Goal: Task Accomplishment & Management: Manage account settings

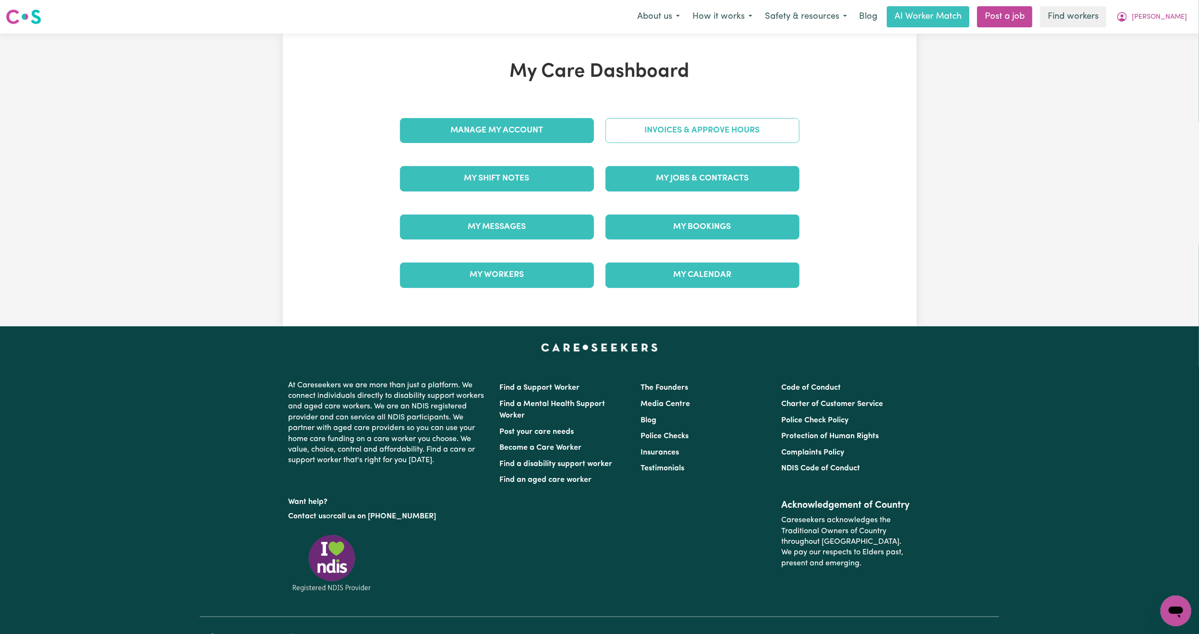
click at [703, 129] on link "Invoices & Approve Hours" at bounding box center [703, 130] width 194 height 25
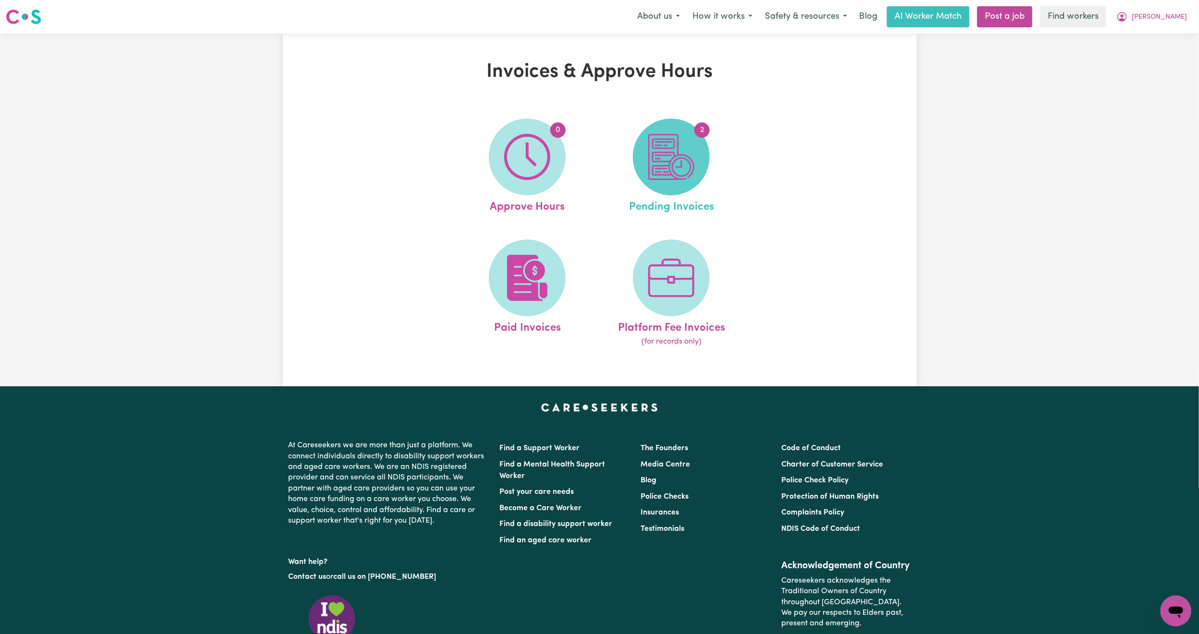
click at [673, 160] on img at bounding box center [671, 157] width 46 height 46
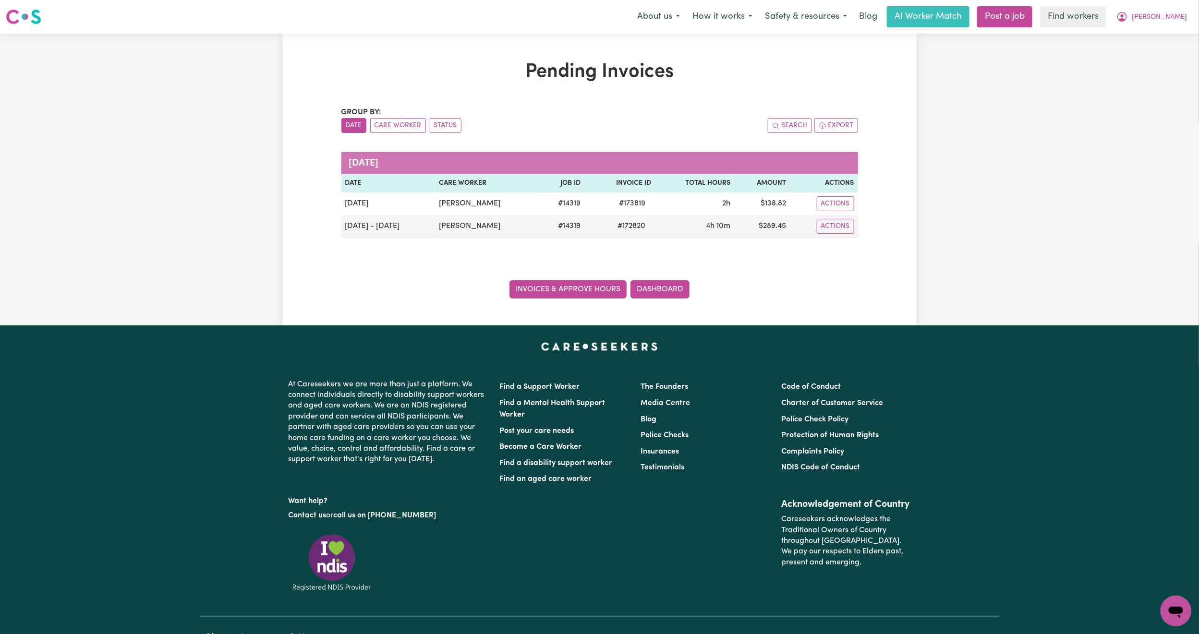
click at [585, 288] on link "Invoices & Approve Hours" at bounding box center [567, 289] width 117 height 18
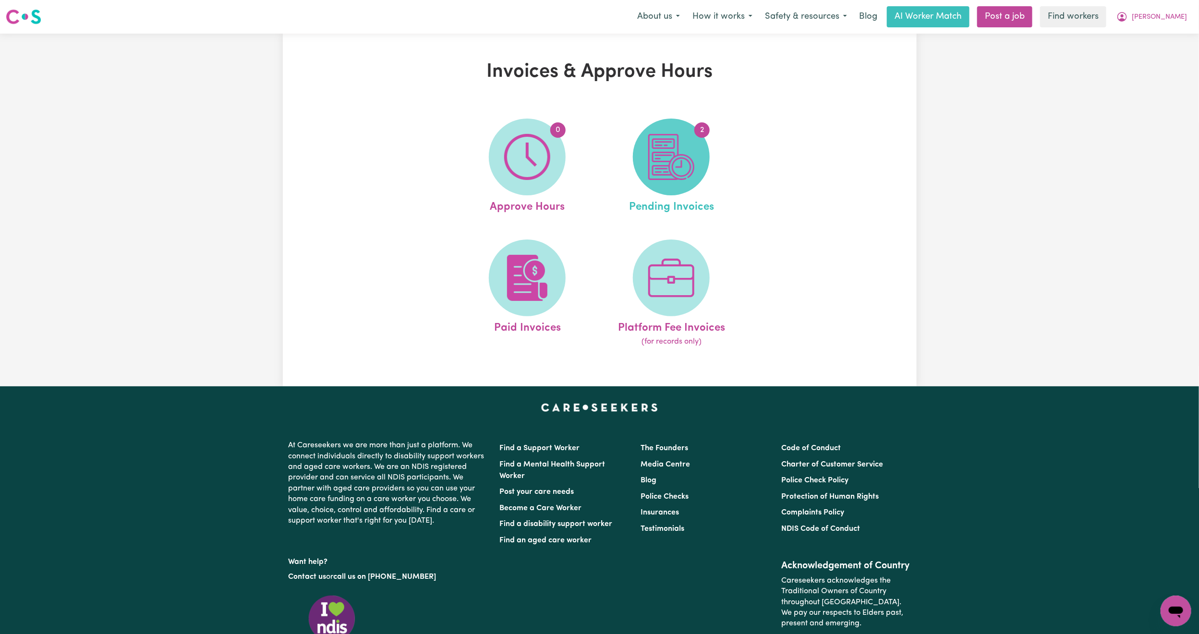
click at [663, 165] on img at bounding box center [671, 157] width 46 height 46
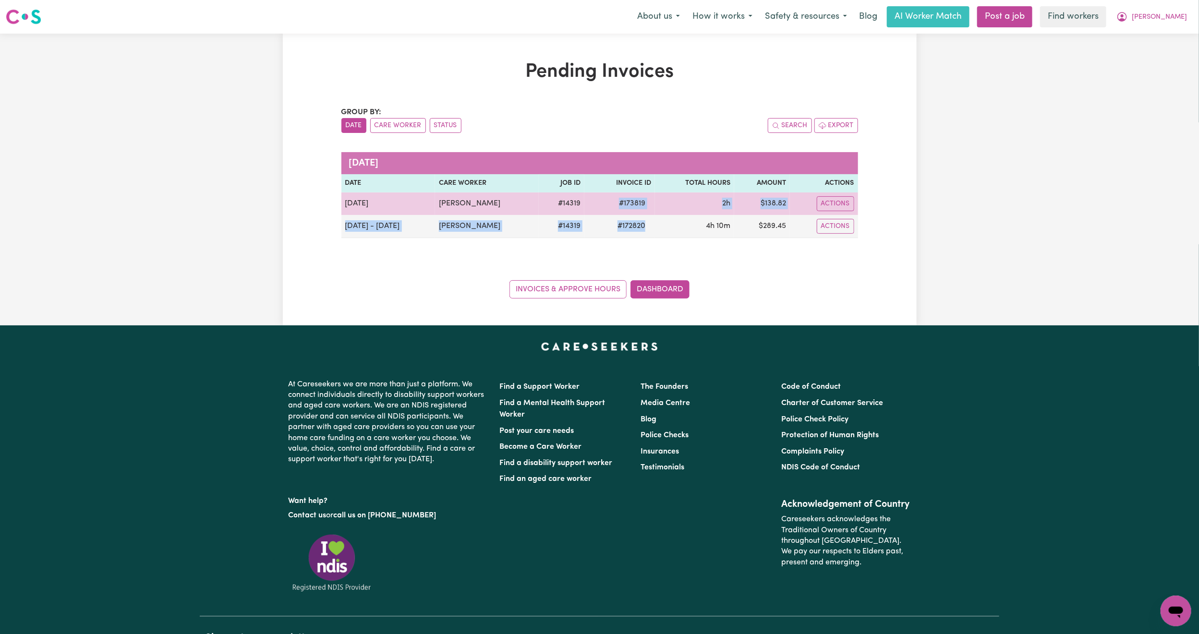
drag, startPoint x: 667, startPoint y: 230, endPoint x: 606, endPoint y: 206, distance: 64.9
click at [606, 206] on tbody "[DATE] [PERSON_NAME] # 14319 # 173819 2h $ 138.82 Actions [DATE] - [DATE] [PERS…" at bounding box center [599, 216] width 517 height 46
click at [613, 208] on span "# 173819" at bounding box center [632, 204] width 38 height 12
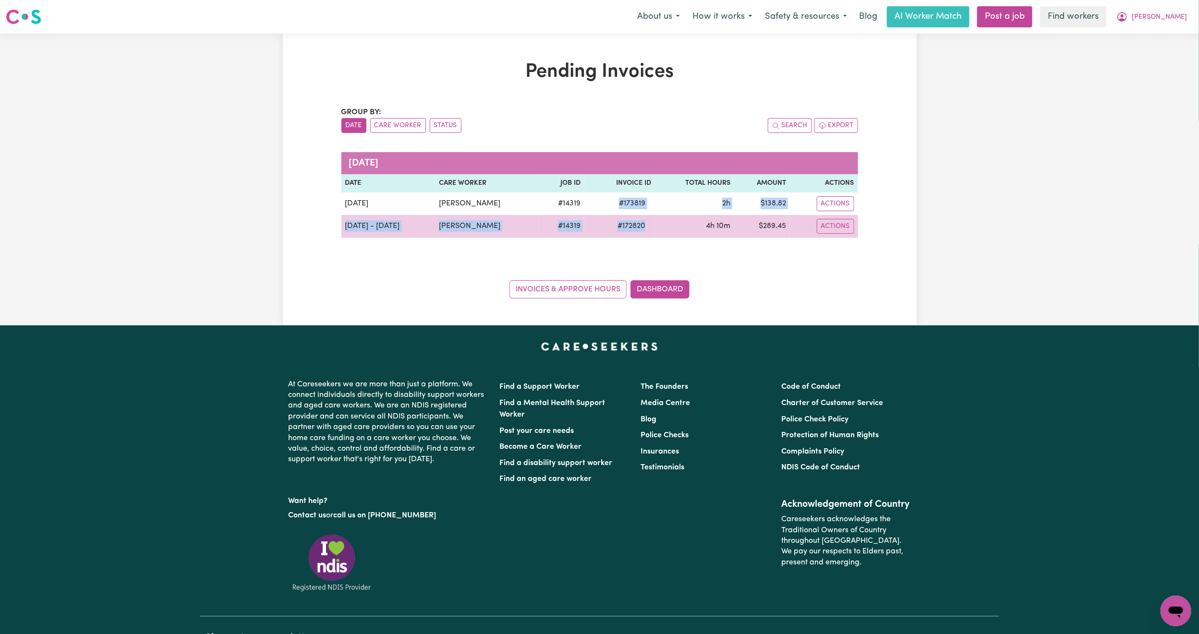
click at [619, 227] on span "# 172820" at bounding box center [631, 226] width 39 height 12
click at [619, 228] on span "# 172820" at bounding box center [631, 226] width 39 height 12
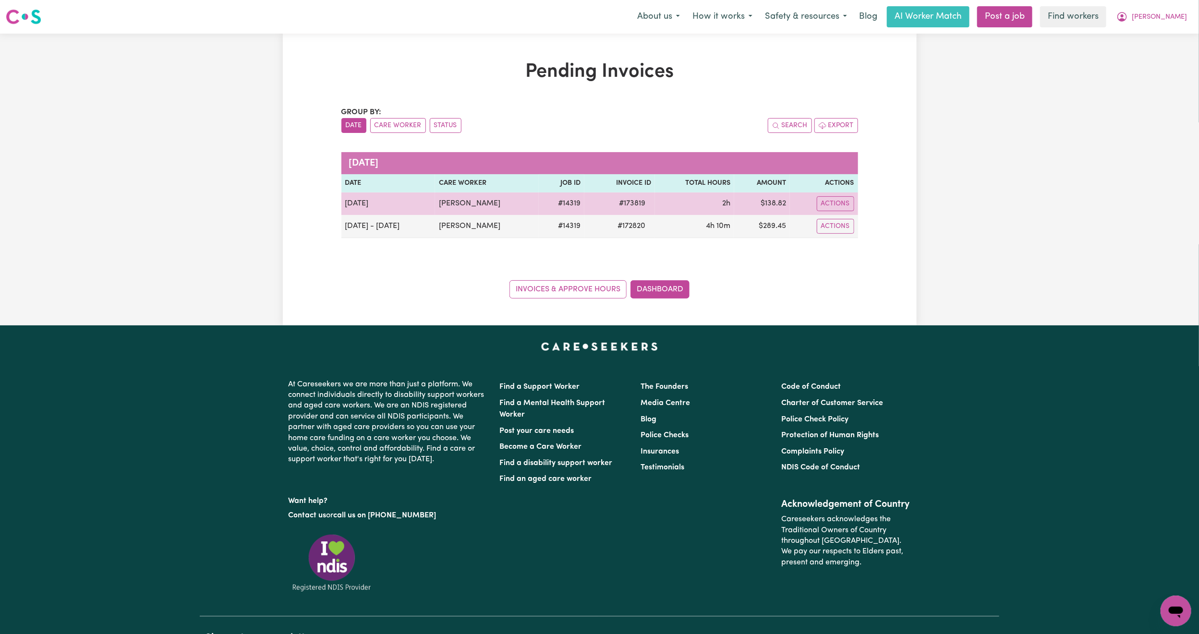
click at [624, 205] on span "# 173819" at bounding box center [632, 204] width 38 height 12
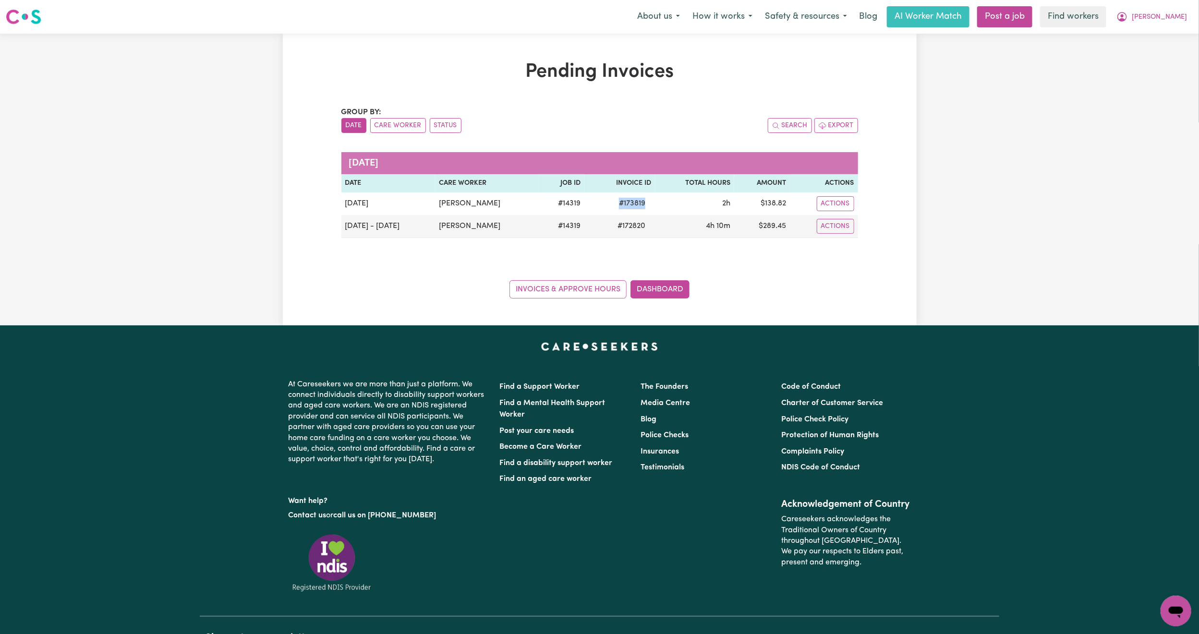
copy span "# 173819"
click at [542, 287] on link "Invoices & Approve Hours" at bounding box center [567, 289] width 117 height 18
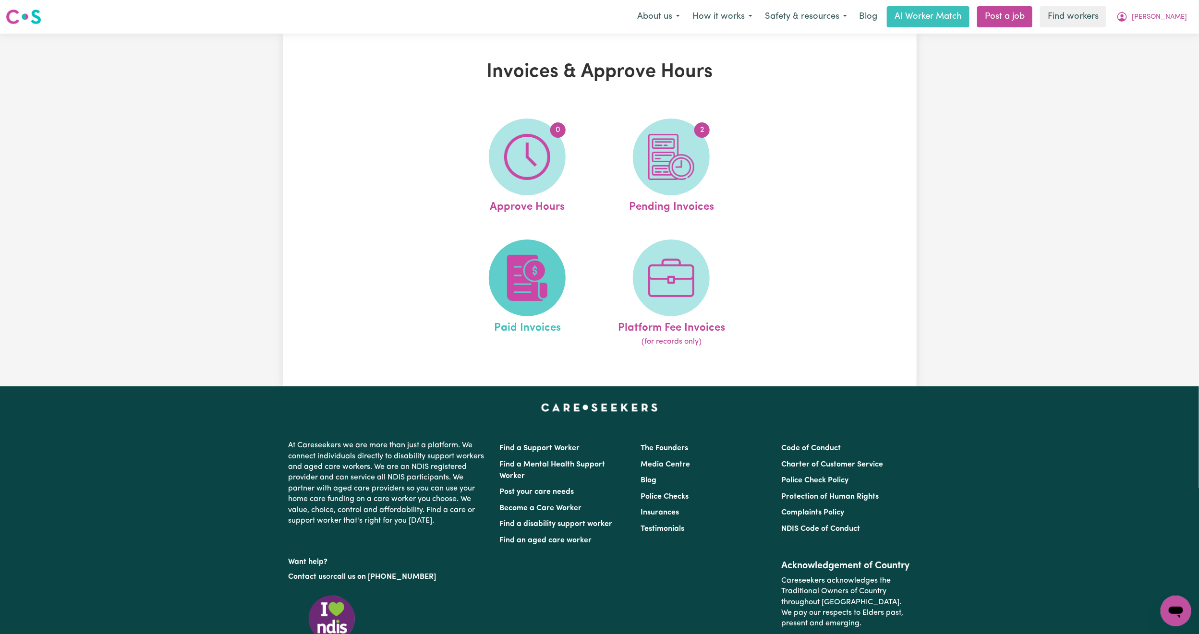
click at [498, 284] on span at bounding box center [527, 278] width 77 height 77
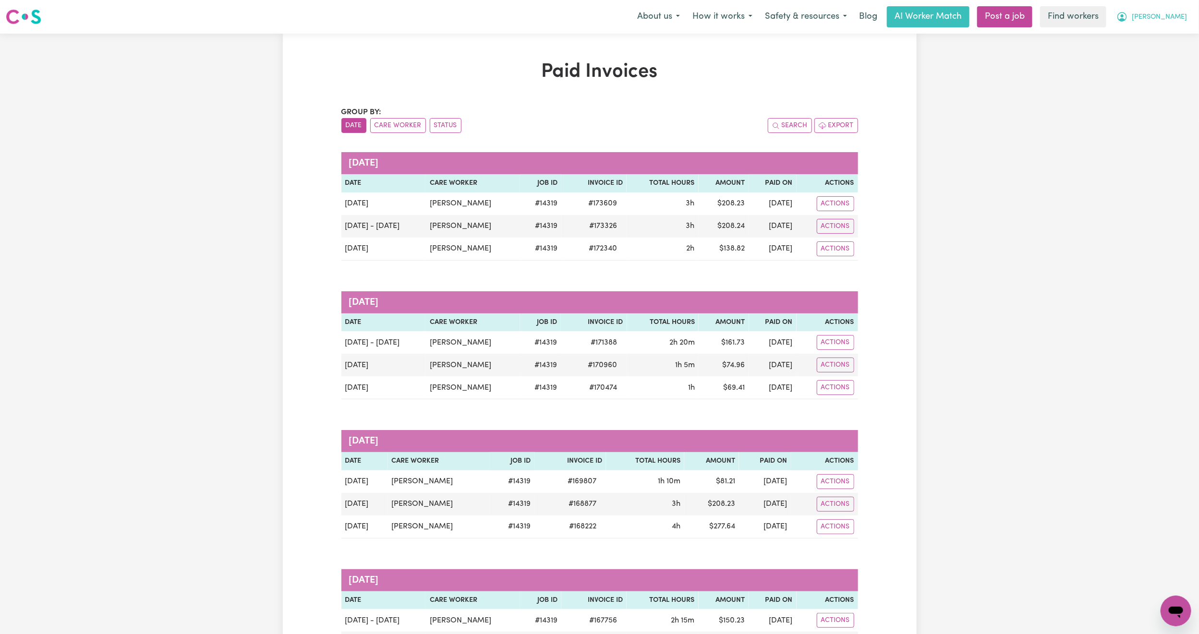
click at [1179, 14] on span "[PERSON_NAME]" at bounding box center [1159, 17] width 55 height 11
click at [1154, 32] on link "My Dashboard" at bounding box center [1155, 37] width 76 height 18
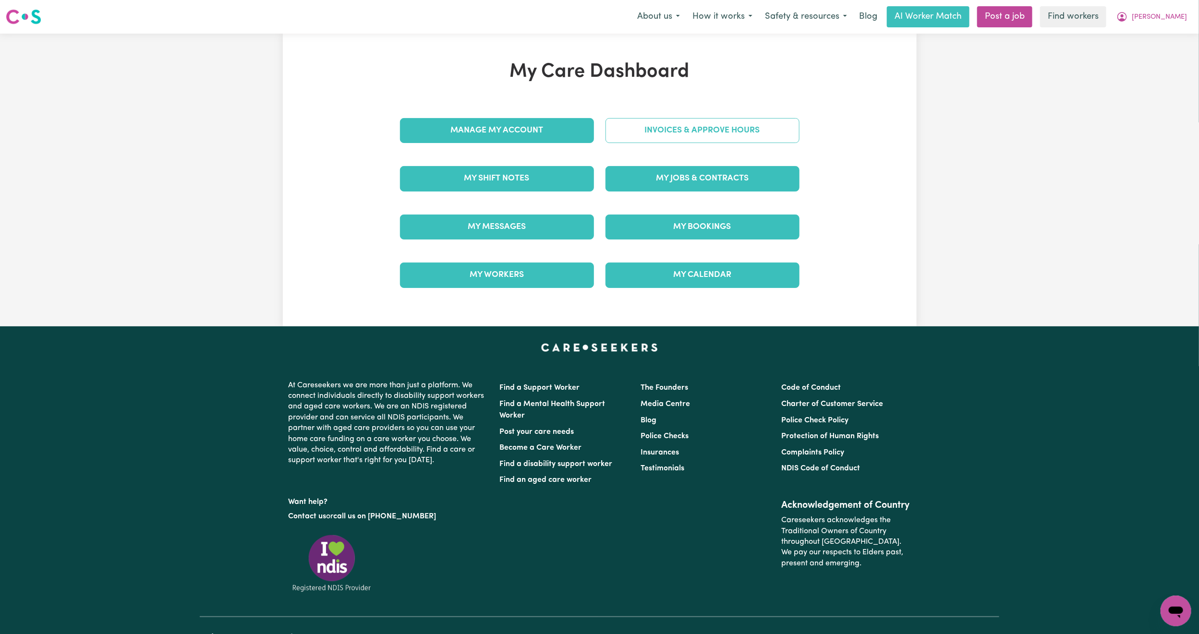
click at [759, 122] on link "Invoices & Approve Hours" at bounding box center [703, 130] width 194 height 25
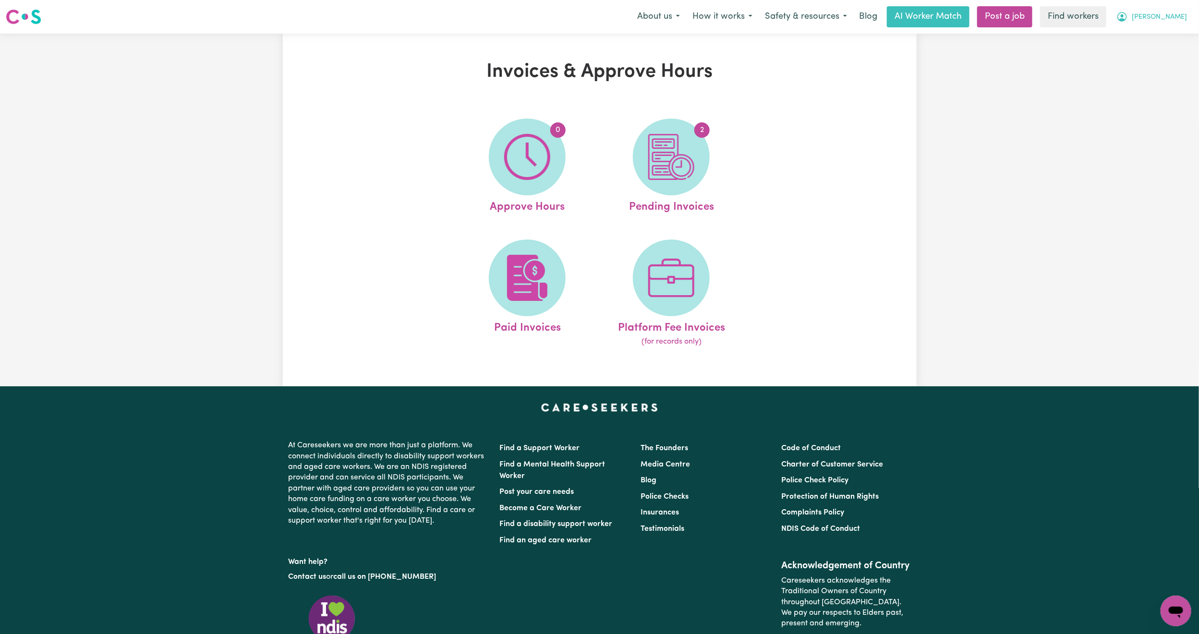
click at [1169, 20] on span "[PERSON_NAME]" at bounding box center [1159, 17] width 55 height 11
drag, startPoint x: 1164, startPoint y: 23, endPoint x: 1160, endPoint y: 37, distance: 15.0
click at [1160, 37] on link "My Dashboard" at bounding box center [1155, 37] width 76 height 18
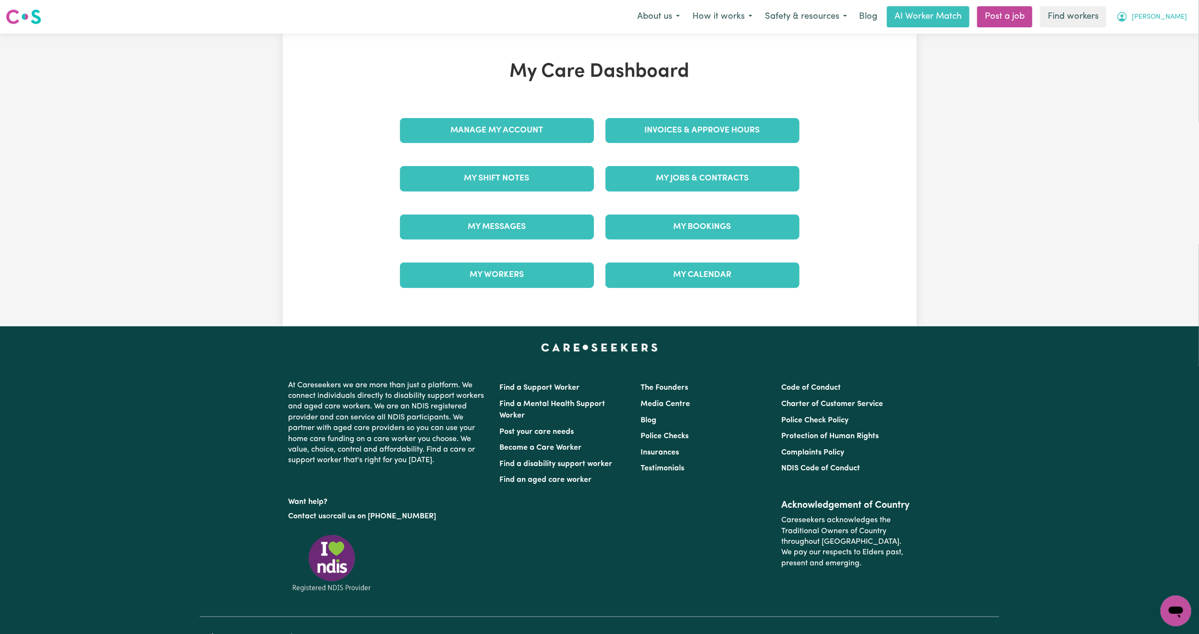
click at [1172, 14] on span "[PERSON_NAME]" at bounding box center [1159, 17] width 55 height 11
click at [1144, 58] on link "Logout" at bounding box center [1155, 55] width 76 height 18
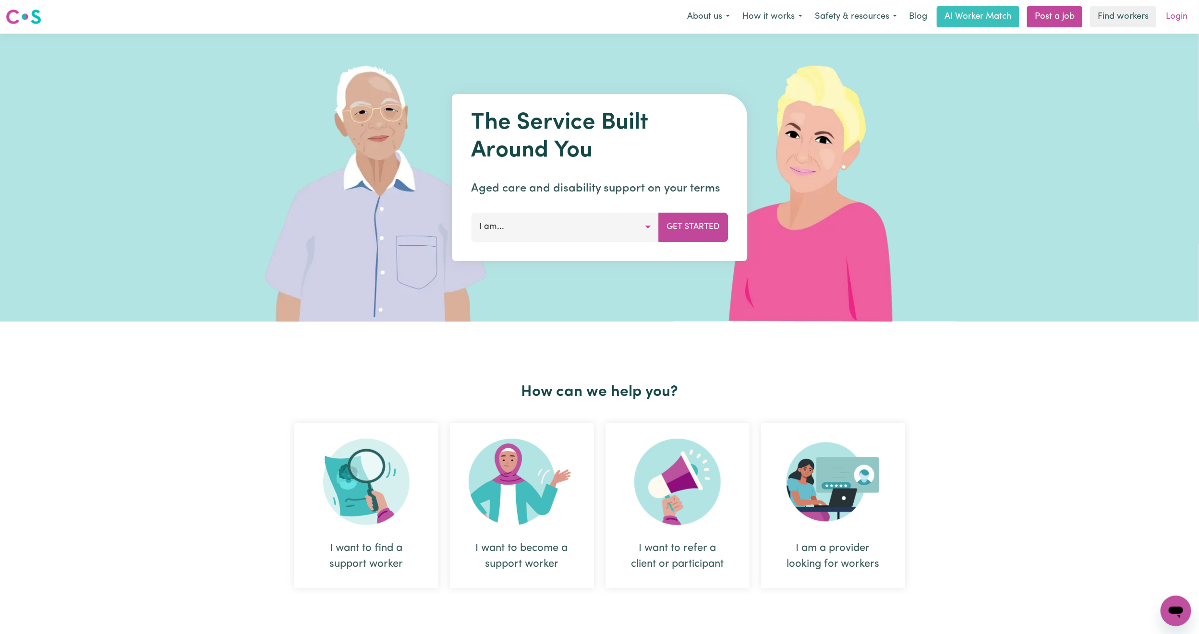
click at [1179, 21] on link "Login" at bounding box center [1176, 16] width 33 height 21
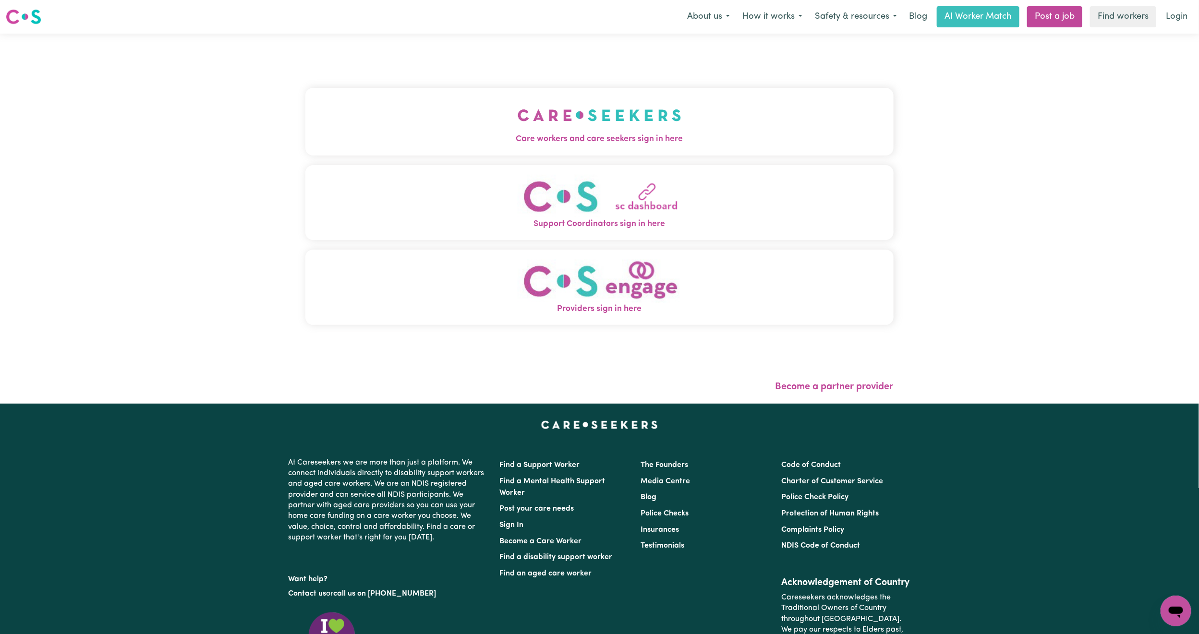
click at [556, 137] on span "Care workers and care seekers sign in here" at bounding box center [599, 139] width 588 height 12
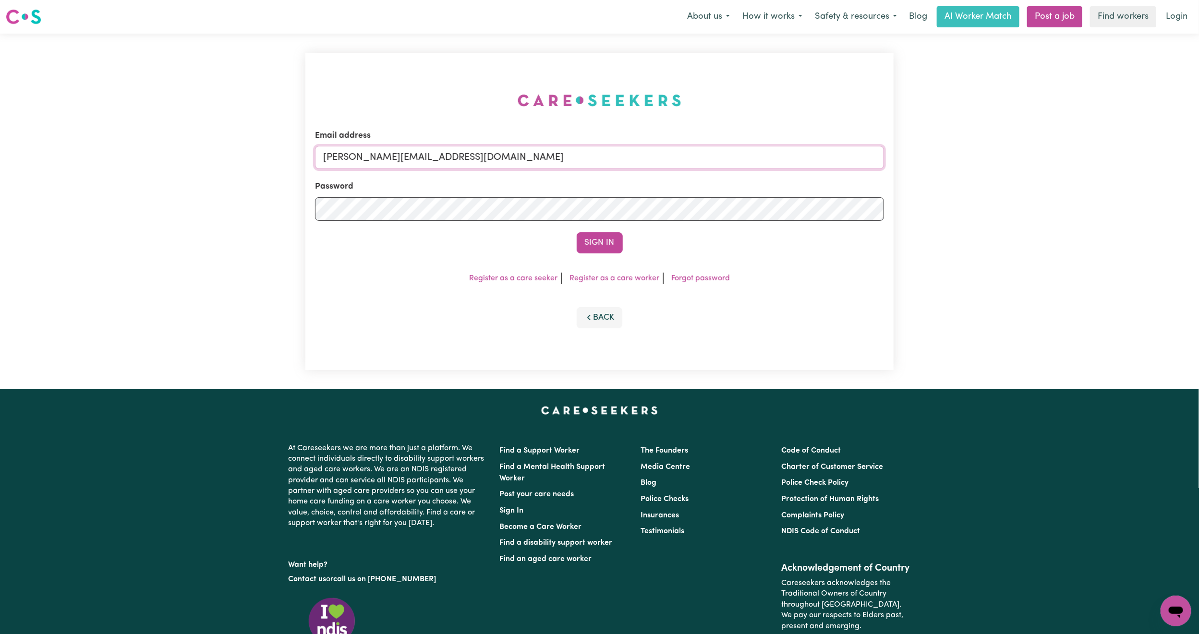
click at [487, 164] on input "[PERSON_NAME][EMAIL_ADDRESS][DOMAIN_NAME]" at bounding box center [599, 157] width 569 height 23
click at [670, 199] on form "Email address [EMAIL_ADDRESS][PERSON_NAME][DOMAIN_NAME] Password Sign In" at bounding box center [599, 192] width 569 height 124
type input "[EMAIL_ADDRESS][DOMAIN_NAME]"
click at [595, 243] on button "Sign In" at bounding box center [600, 242] width 46 height 21
